Goal: Task Accomplishment & Management: Manage account settings

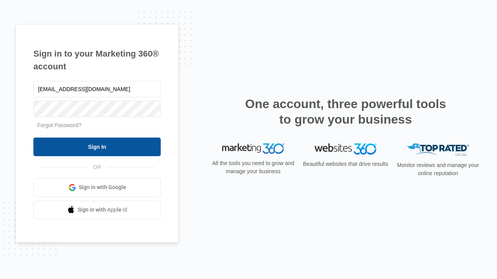
click at [97, 147] on input "Sign In" at bounding box center [96, 147] width 127 height 19
